Goal: Task Accomplishment & Management: Use online tool/utility

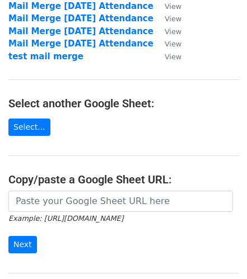
scroll to position [94, 0]
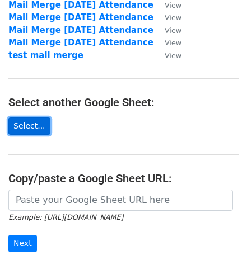
click at [48, 128] on link "Select..." at bounding box center [29, 126] width 42 height 17
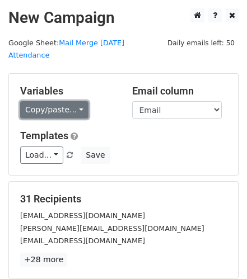
click at [80, 116] on link "Copy/paste..." at bounding box center [54, 109] width 68 height 17
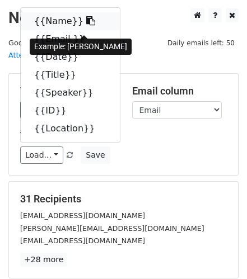
click at [64, 27] on link "{{Name}}" at bounding box center [70, 21] width 99 height 18
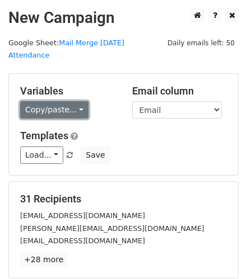
click at [44, 114] on link "Copy/paste..." at bounding box center [54, 109] width 68 height 17
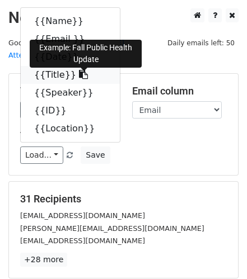
click at [86, 79] on icon at bounding box center [83, 74] width 9 height 9
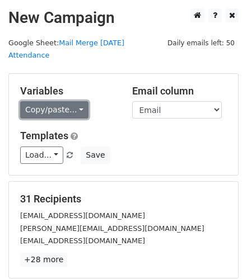
click at [36, 115] on link "Copy/paste..." at bounding box center [54, 109] width 68 height 17
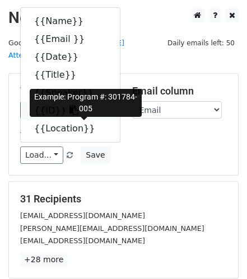
click at [54, 120] on link "{{ID}}" at bounding box center [70, 111] width 99 height 18
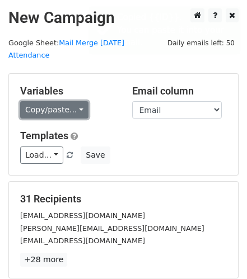
click at [49, 105] on link "Copy/paste..." at bounding box center [54, 109] width 68 height 17
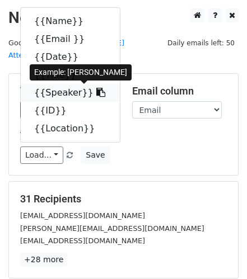
click at [58, 102] on link "{{Speaker}}" at bounding box center [70, 93] width 99 height 18
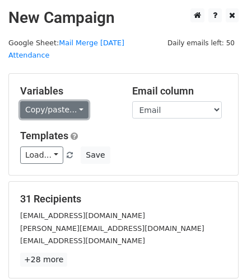
click at [36, 110] on link "Copy/paste..." at bounding box center [54, 109] width 68 height 17
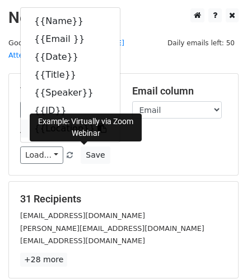
click at [67, 138] on link "{{Location}}" at bounding box center [70, 129] width 99 height 18
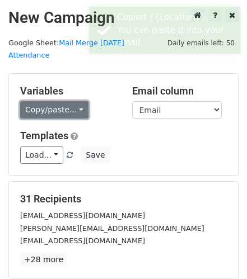
click at [47, 108] on link "Copy/paste..." at bounding box center [54, 109] width 68 height 17
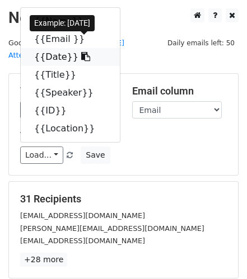
click at [74, 66] on link "{{Date}}" at bounding box center [70, 57] width 99 height 18
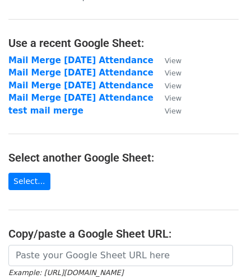
scroll to position [43, 0]
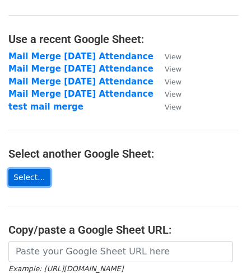
click at [45, 181] on link "Select..." at bounding box center [29, 177] width 42 height 17
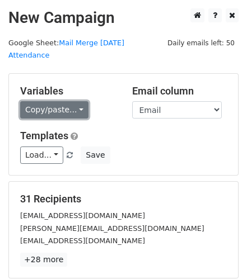
click at [63, 107] on link "Copy/paste..." at bounding box center [54, 109] width 68 height 17
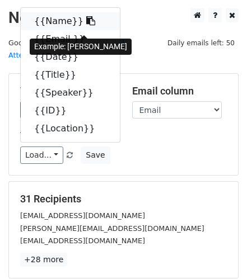
click at [57, 18] on link "{{Name}}" at bounding box center [70, 21] width 99 height 18
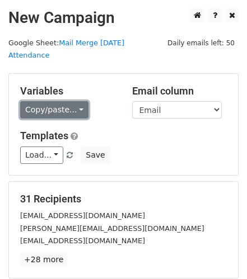
click at [54, 105] on link "Copy/paste..." at bounding box center [54, 109] width 68 height 17
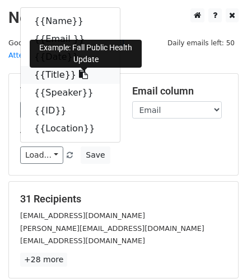
click at [54, 84] on link "{{Title}}" at bounding box center [70, 75] width 99 height 18
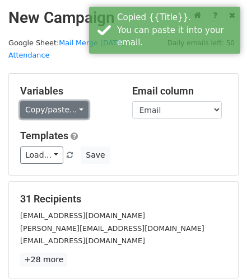
click at [50, 108] on link "Copy/paste..." at bounding box center [54, 109] width 68 height 17
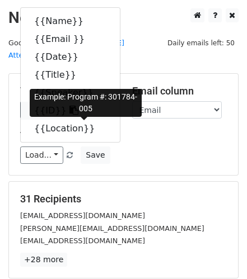
click at [58, 120] on link "{{ID}}" at bounding box center [70, 111] width 99 height 18
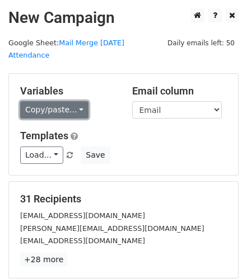
click at [58, 112] on link "Copy/paste..." at bounding box center [54, 109] width 68 height 17
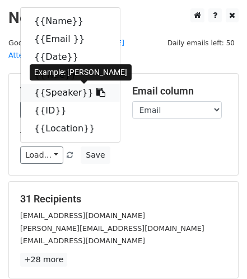
click at [63, 102] on link "{{Speaker}}" at bounding box center [70, 93] width 99 height 18
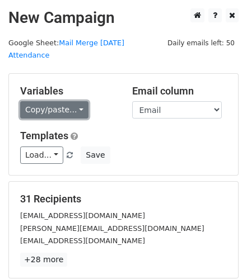
click at [55, 110] on link "Copy/paste..." at bounding box center [54, 109] width 68 height 17
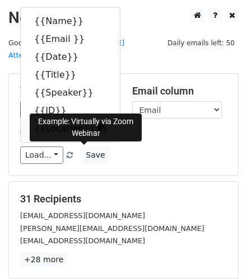
click at [58, 138] on link "{{Location}}" at bounding box center [70, 129] width 99 height 18
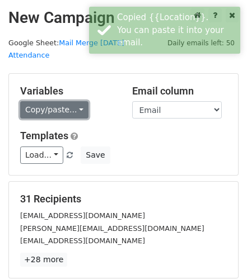
click at [45, 107] on link "Copy/paste..." at bounding box center [54, 109] width 68 height 17
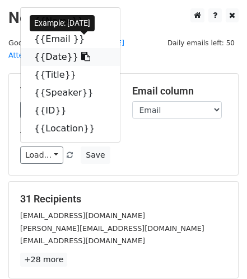
click at [76, 66] on link "{{Date}}" at bounding box center [70, 57] width 99 height 18
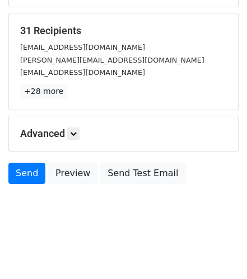
scroll to position [179, 0]
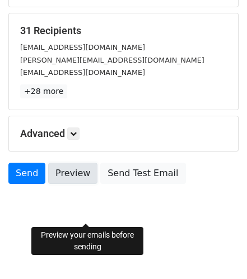
click at [97, 184] on link "Preview" at bounding box center [72, 173] width 49 height 21
click at [89, 184] on link "Preview" at bounding box center [72, 173] width 49 height 21
click at [87, 184] on link "Preview" at bounding box center [72, 173] width 49 height 21
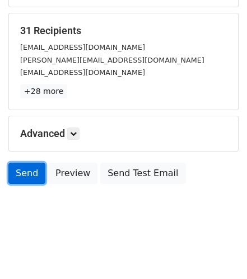
click at [27, 184] on link "Send" at bounding box center [26, 173] width 37 height 21
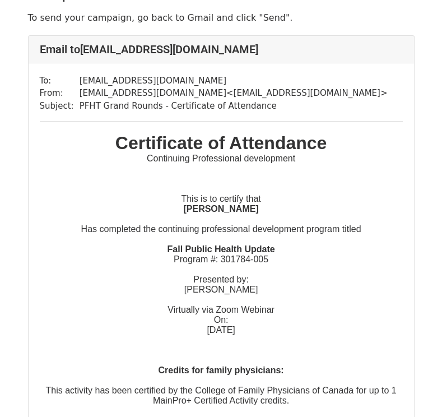
scroll to position [67, 0]
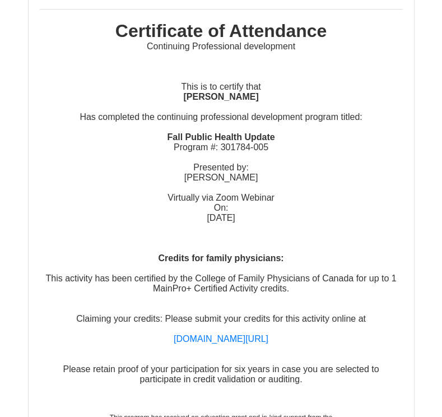
scroll to position [179, 0]
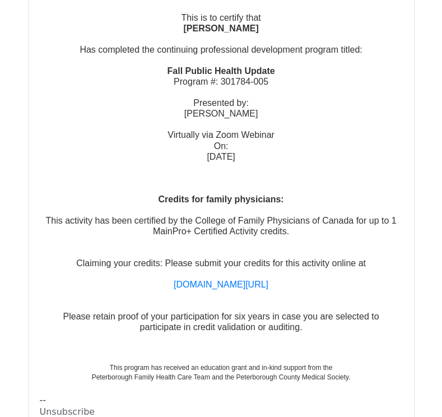
scroll to position [3180, 0]
